Goal: Information Seeking & Learning: Learn about a topic

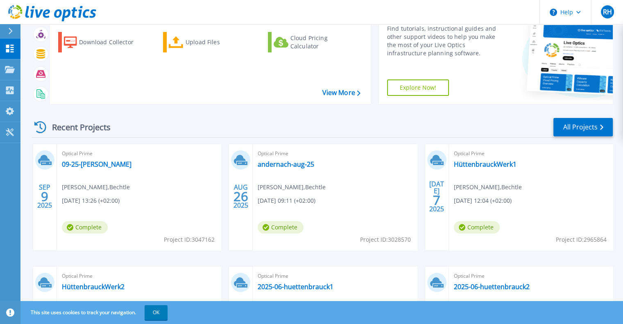
scroll to position [82, 0]
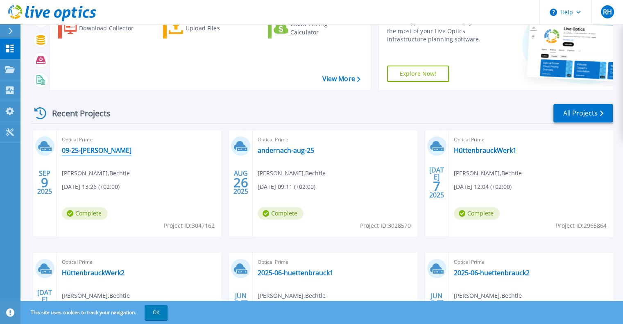
click at [75, 152] on link "09-25-[PERSON_NAME]" at bounding box center [97, 150] width 70 height 8
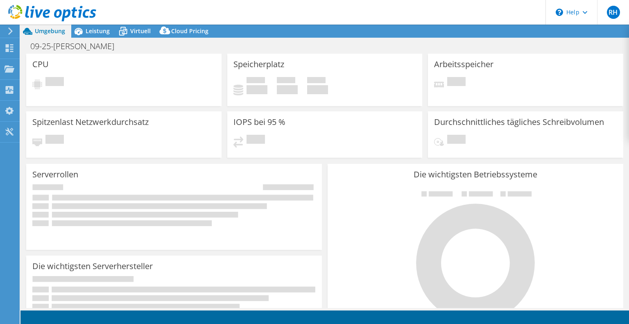
select select "USD"
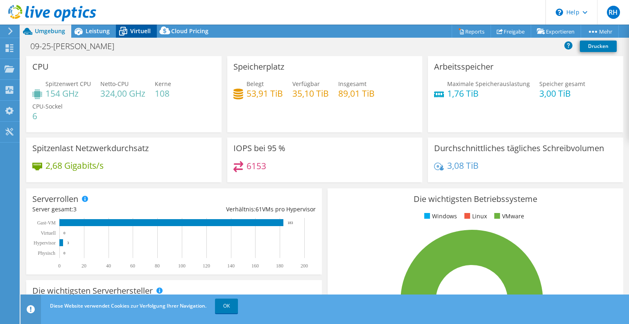
click at [138, 29] on span "Virtuell" at bounding box center [140, 31] width 20 height 8
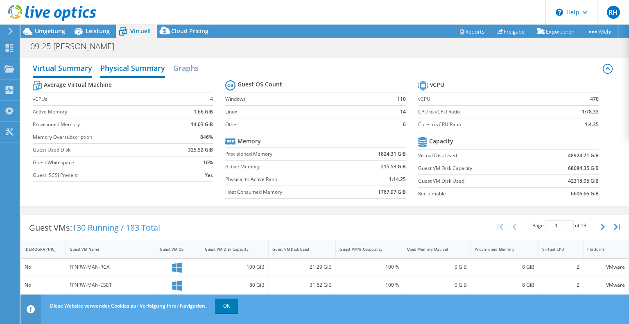
click at [139, 67] on h2 "Physical Summary" at bounding box center [132, 69] width 65 height 18
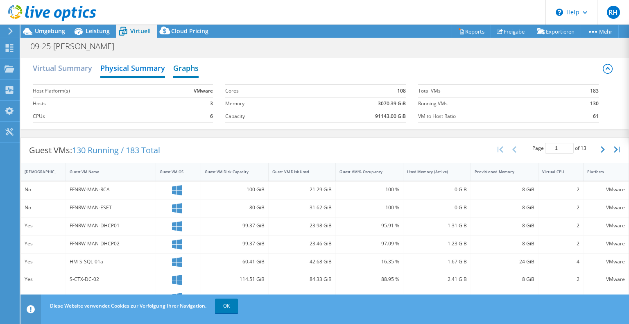
click at [190, 67] on h2 "Graphs" at bounding box center [185, 69] width 25 height 18
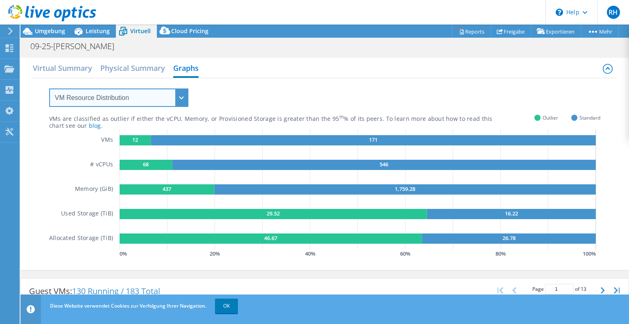
click at [121, 102] on select "VM Resource Distribution Provisioning Contrast Over Provisioning" at bounding box center [118, 97] width 139 height 18
select select "Over Provisioning"
click at [49, 88] on select "VM Resource Distribution Provisioning Contrast Over Provisioning" at bounding box center [118, 97] width 139 height 18
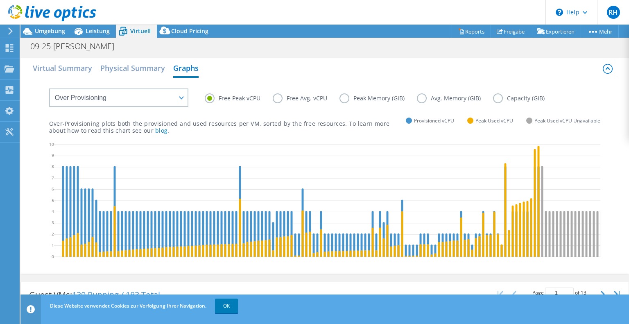
click at [277, 96] on label "Free Avg. vCPU" at bounding box center [306, 98] width 67 height 10
click at [0, 0] on input "Free Avg. vCPU" at bounding box center [0, 0] width 0 height 0
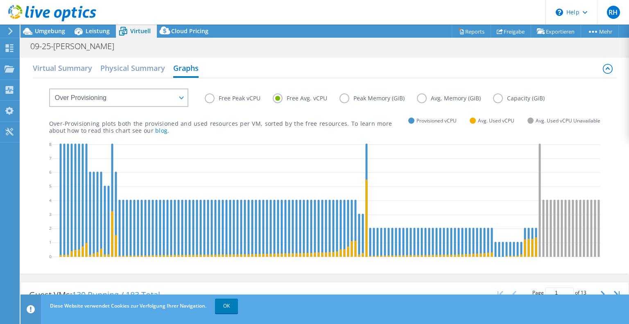
click at [343, 98] on label "Peak Memory (GiB)" at bounding box center [378, 98] width 77 height 10
click at [0, 0] on input "Peak Memory (GiB)" at bounding box center [0, 0] width 0 height 0
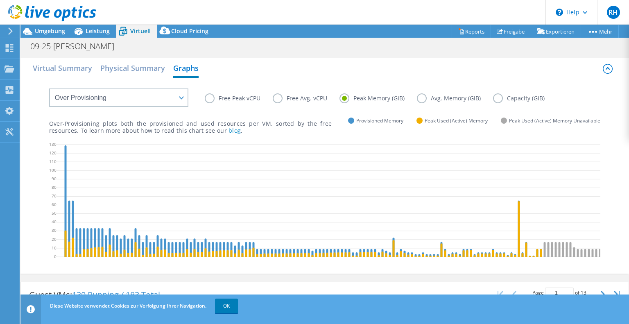
click at [421, 96] on label "Avg. Memory (GiB)" at bounding box center [455, 98] width 76 height 10
click at [0, 0] on input "Avg. Memory (GiB)" at bounding box center [0, 0] width 0 height 0
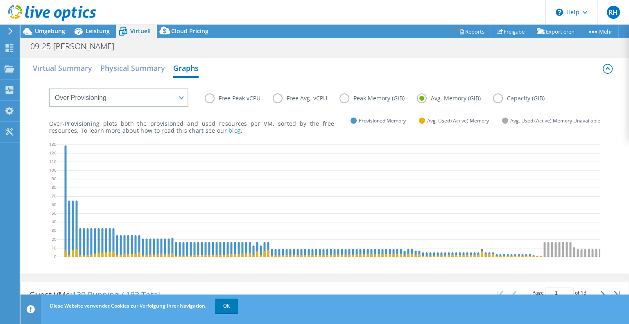
click at [498, 98] on label "Capacity (GiB)" at bounding box center [525, 98] width 64 height 10
click at [0, 0] on input "Capacity (GiB)" at bounding box center [0, 0] width 0 height 0
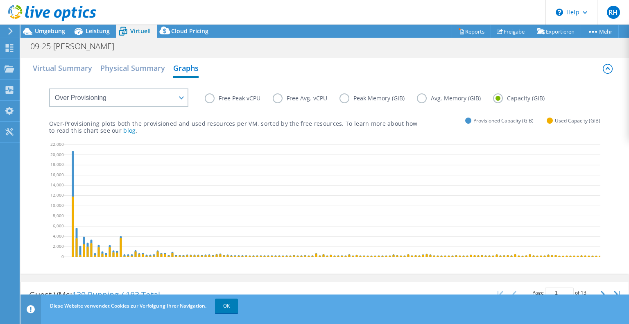
click at [209, 98] on label "Free Peak vCPU" at bounding box center [239, 98] width 68 height 10
click at [0, 0] on input "Free Peak vCPU" at bounding box center [0, 0] width 0 height 0
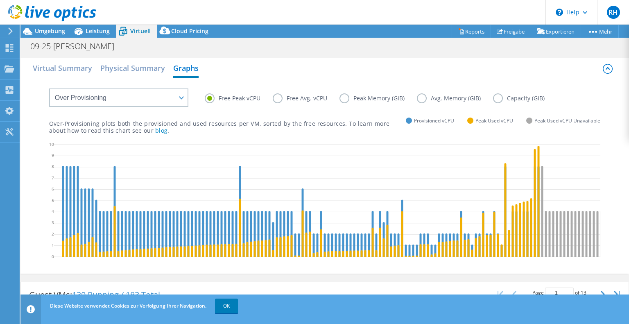
click at [496, 96] on label "Capacity (GiB)" at bounding box center [525, 98] width 64 height 10
click at [0, 0] on input "Capacity (GiB)" at bounding box center [0, 0] width 0 height 0
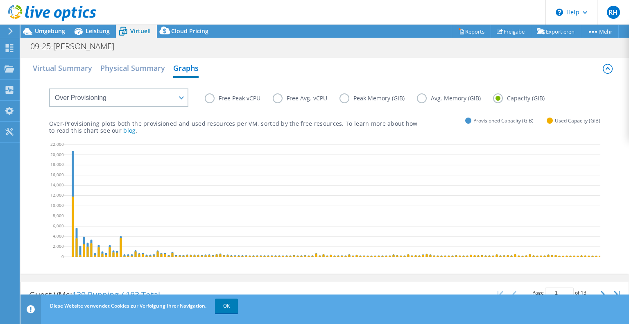
click at [215, 100] on label "Free Peak vCPU" at bounding box center [239, 98] width 68 height 10
click at [0, 0] on input "Free Peak vCPU" at bounding box center [0, 0] width 0 height 0
